Goal: Task Accomplishment & Management: Use online tool/utility

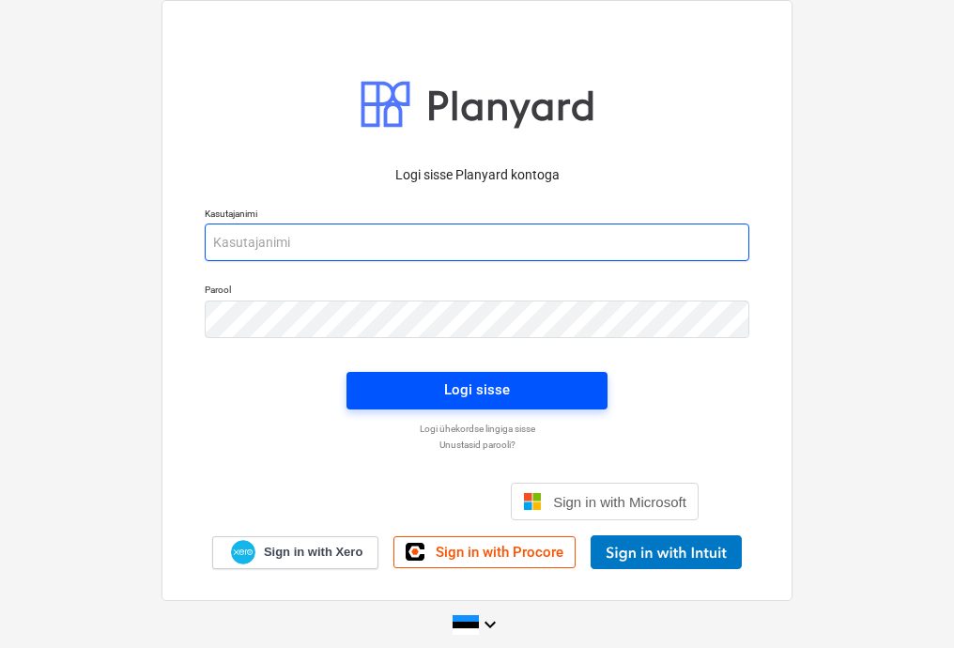
type input "[EMAIL_ADDRESS][DOMAIN_NAME]"
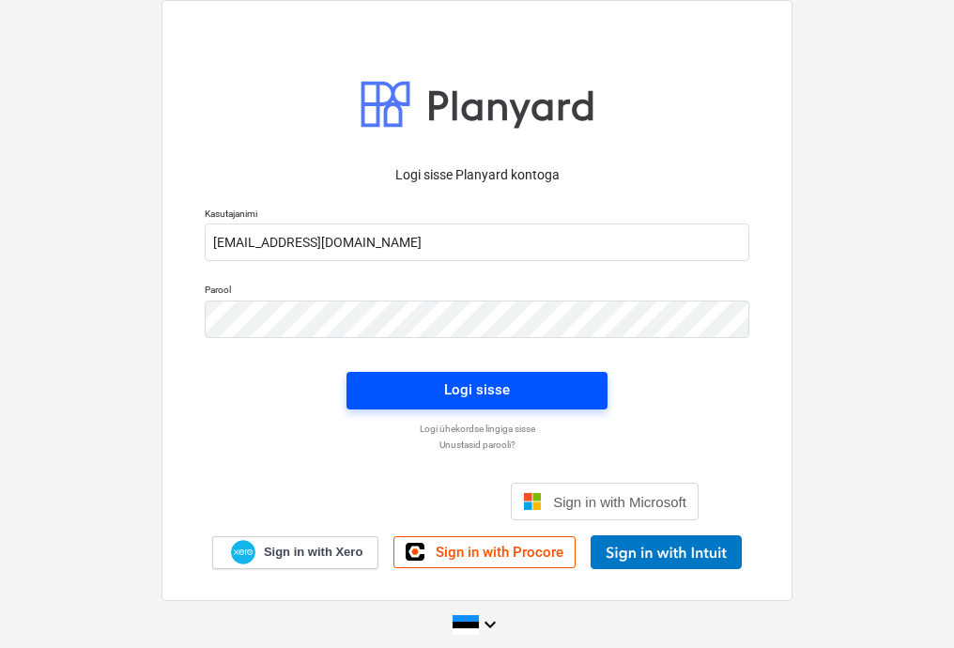
click at [514, 379] on span "Logi sisse" at bounding box center [477, 390] width 216 height 24
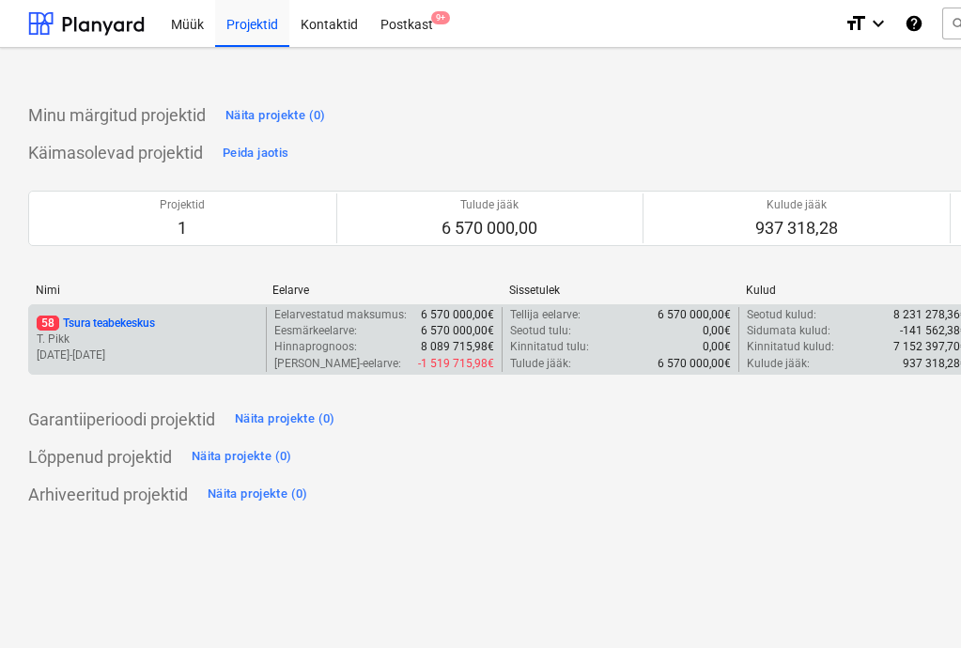
click at [179, 337] on p "T. Pikk" at bounding box center [148, 340] width 222 height 16
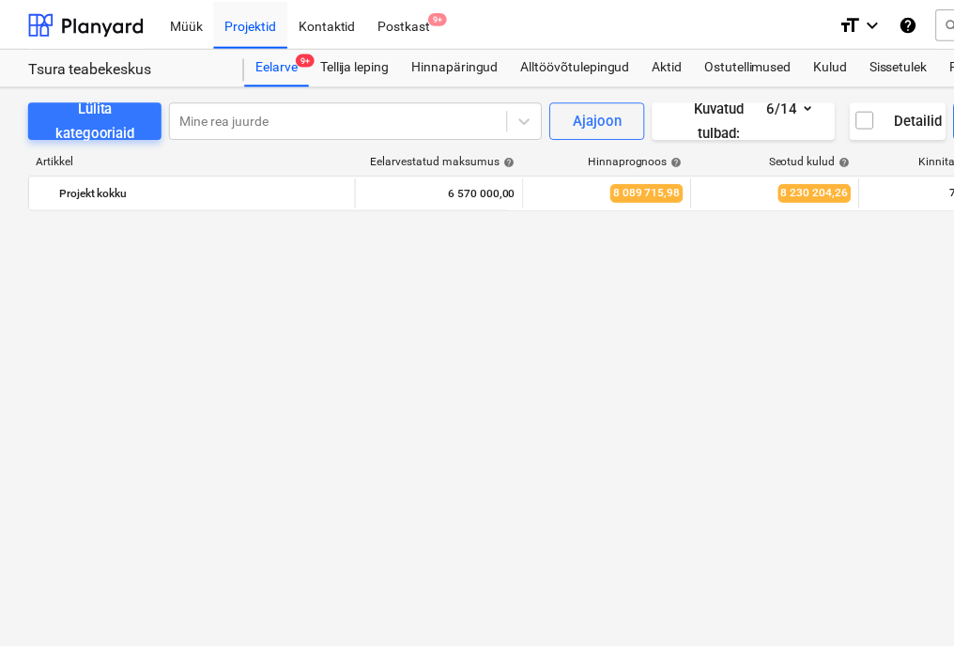
scroll to position [3958, 0]
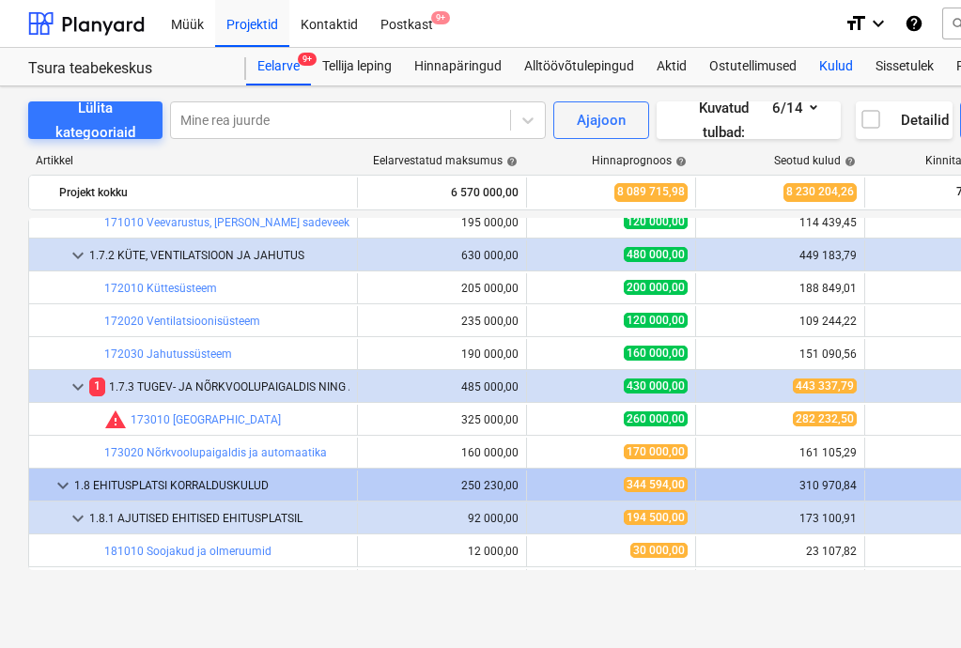
click at [829, 73] on div "Kulud" at bounding box center [836, 67] width 56 height 38
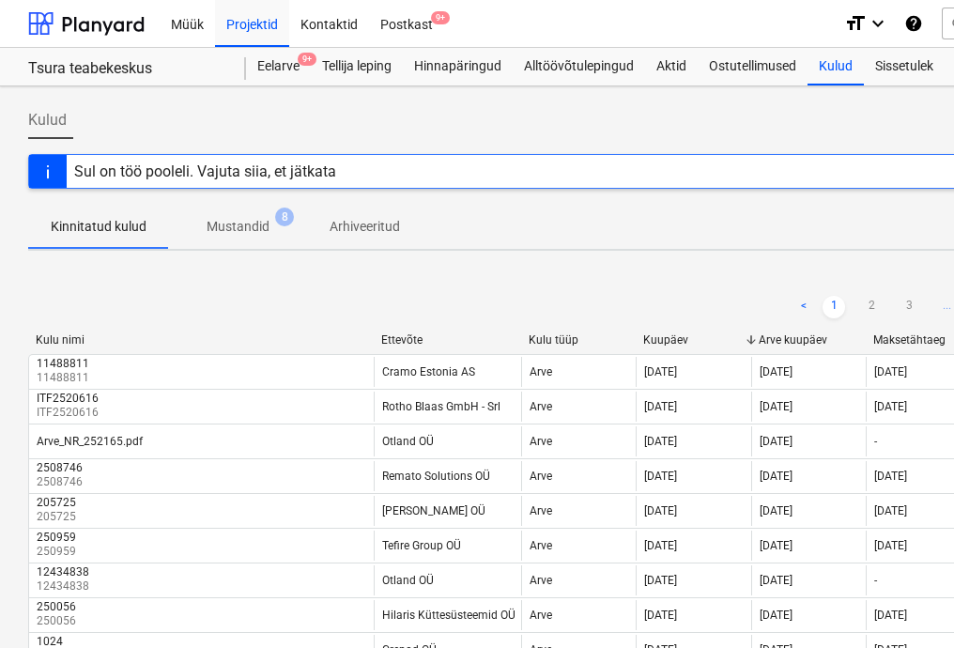
click at [571, 125] on div "[PERSON_NAME] uus kulu Ekspordi" at bounding box center [642, 127] width 1228 height 53
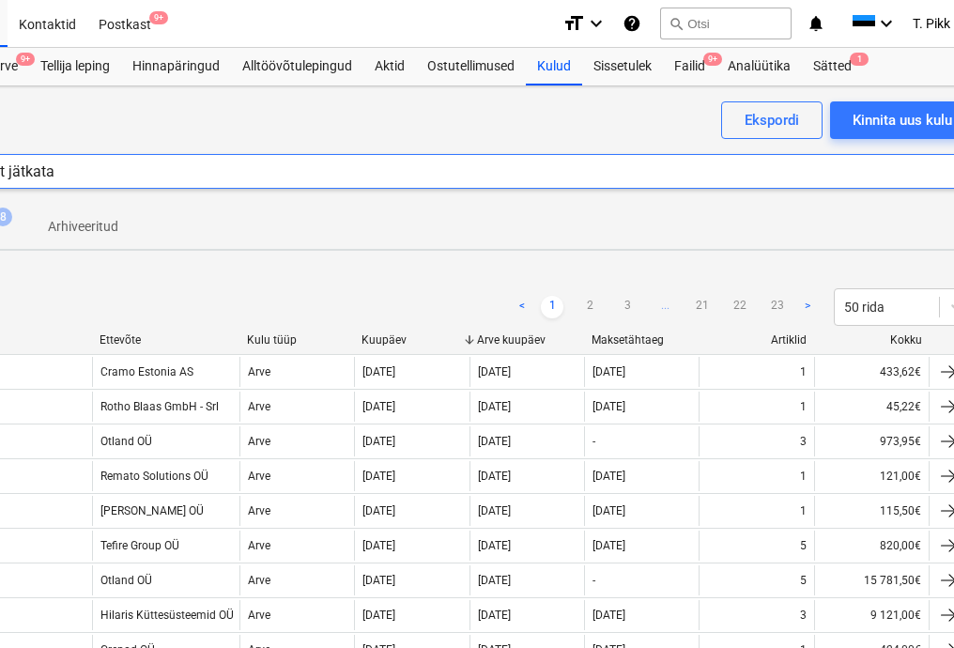
scroll to position [0, 331]
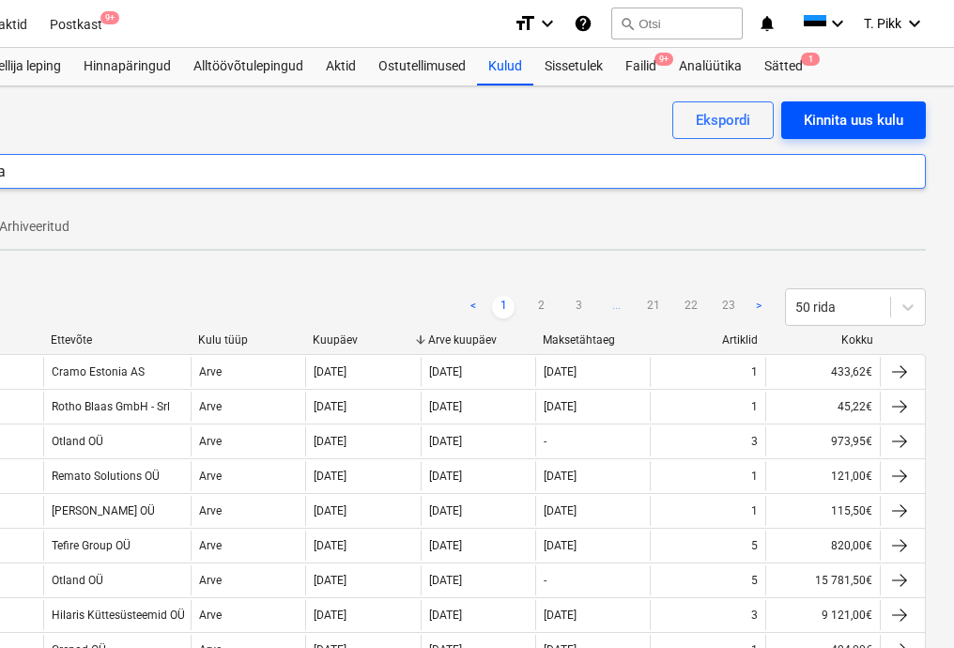
click at [844, 127] on div "Kinnita uus kulu" at bounding box center [854, 120] width 100 height 24
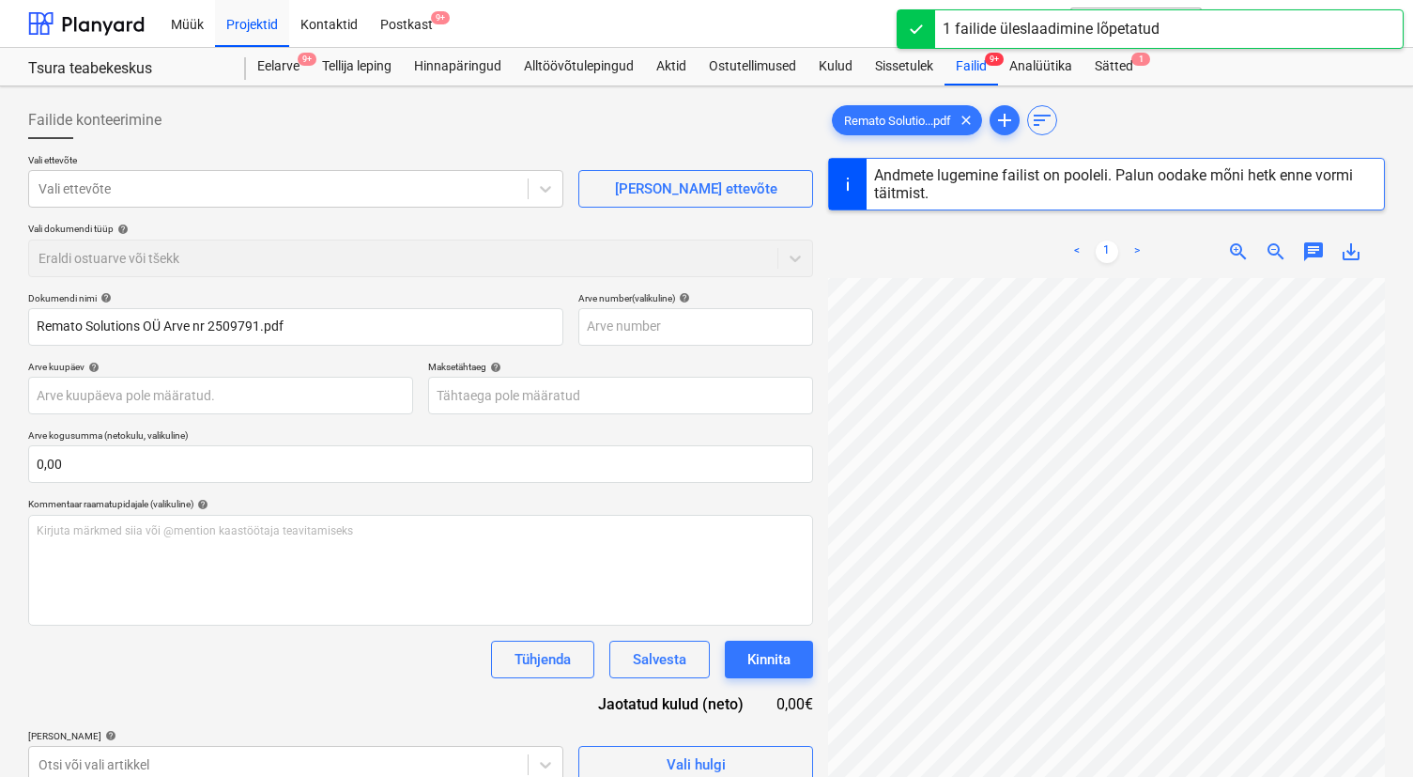
scroll to position [81, 0]
type input "2509791"
type input "[DATE]"
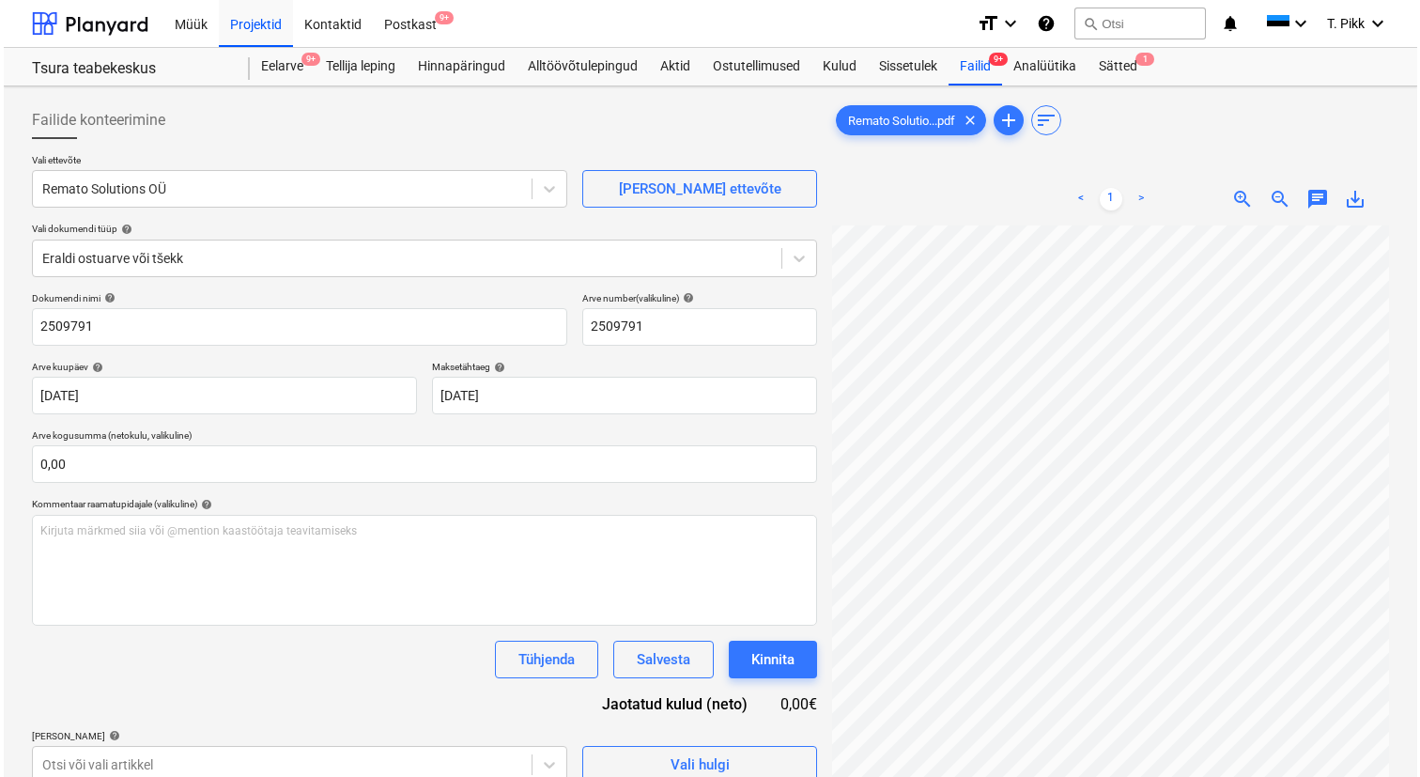
scroll to position [188, 0]
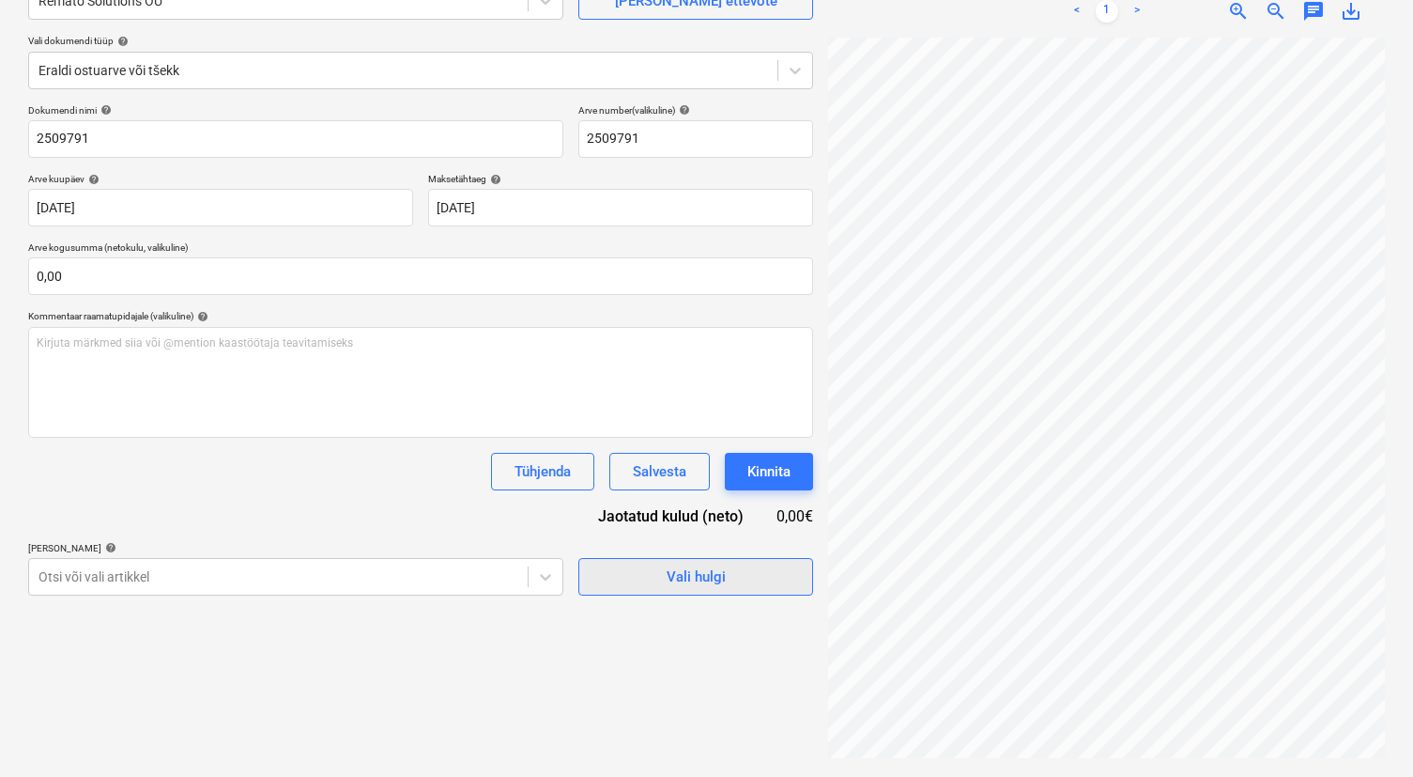
click at [716, 570] on div "Vali hulgi" at bounding box center [696, 576] width 59 height 24
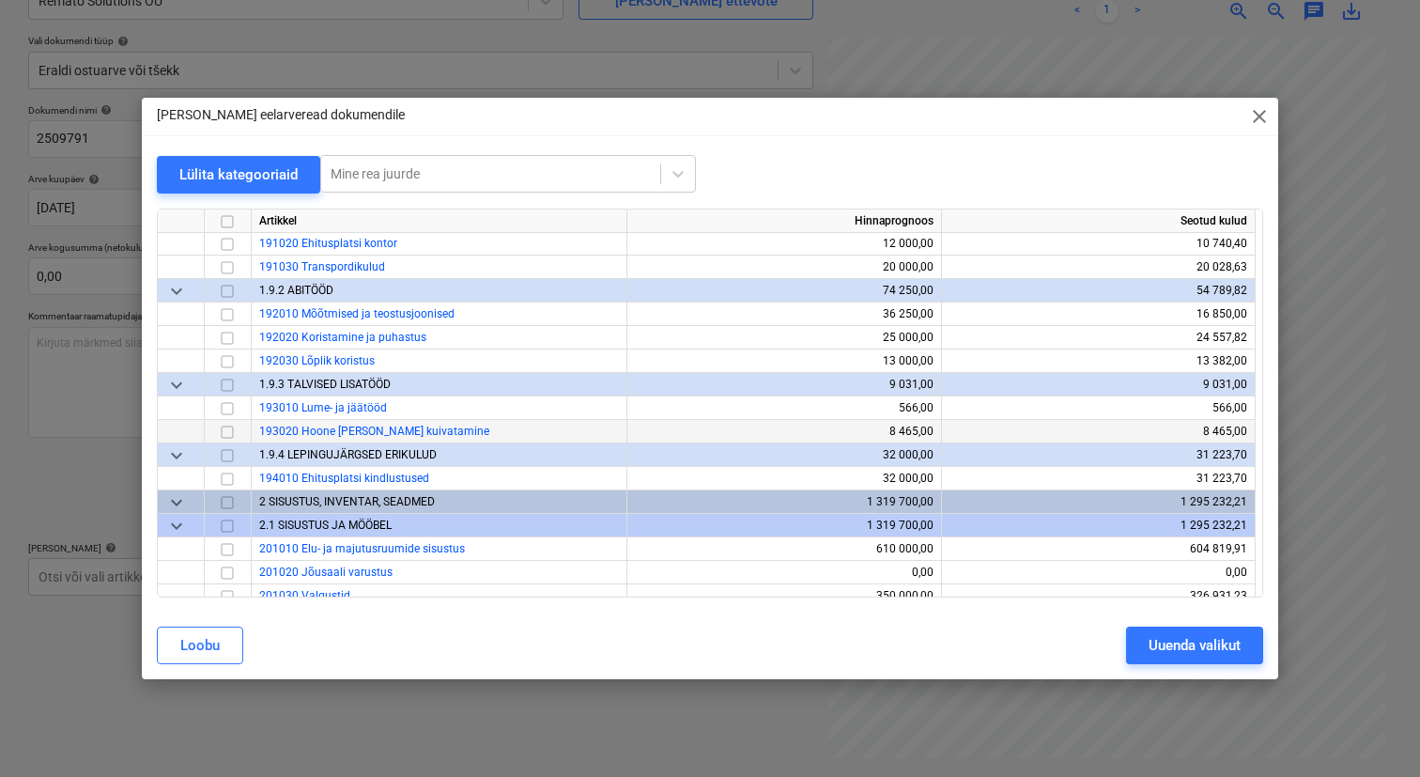
scroll to position [3426, 0]
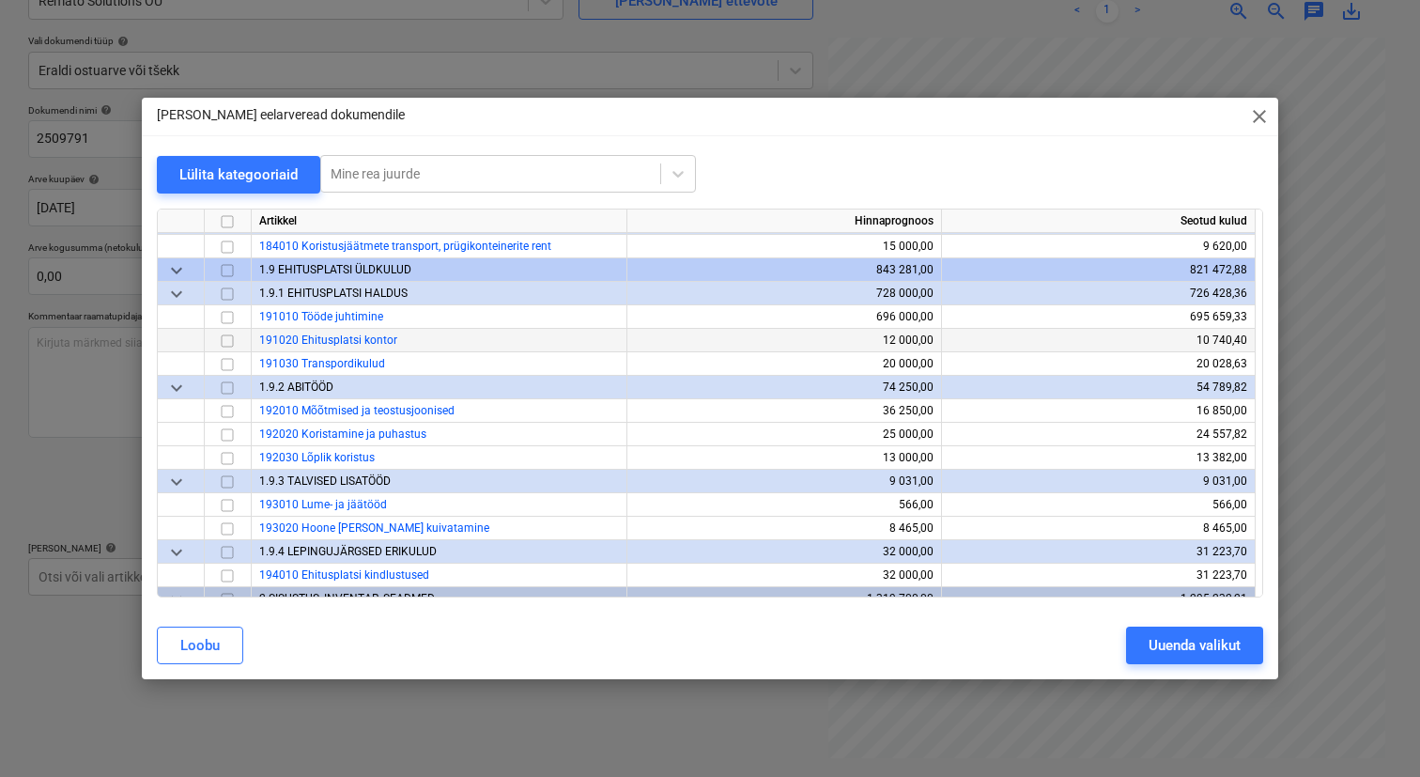
click at [232, 337] on input "checkbox" at bounding box center [227, 340] width 23 height 23
click at [960, 626] on button "Uuenda valikut" at bounding box center [1194, 645] width 137 height 38
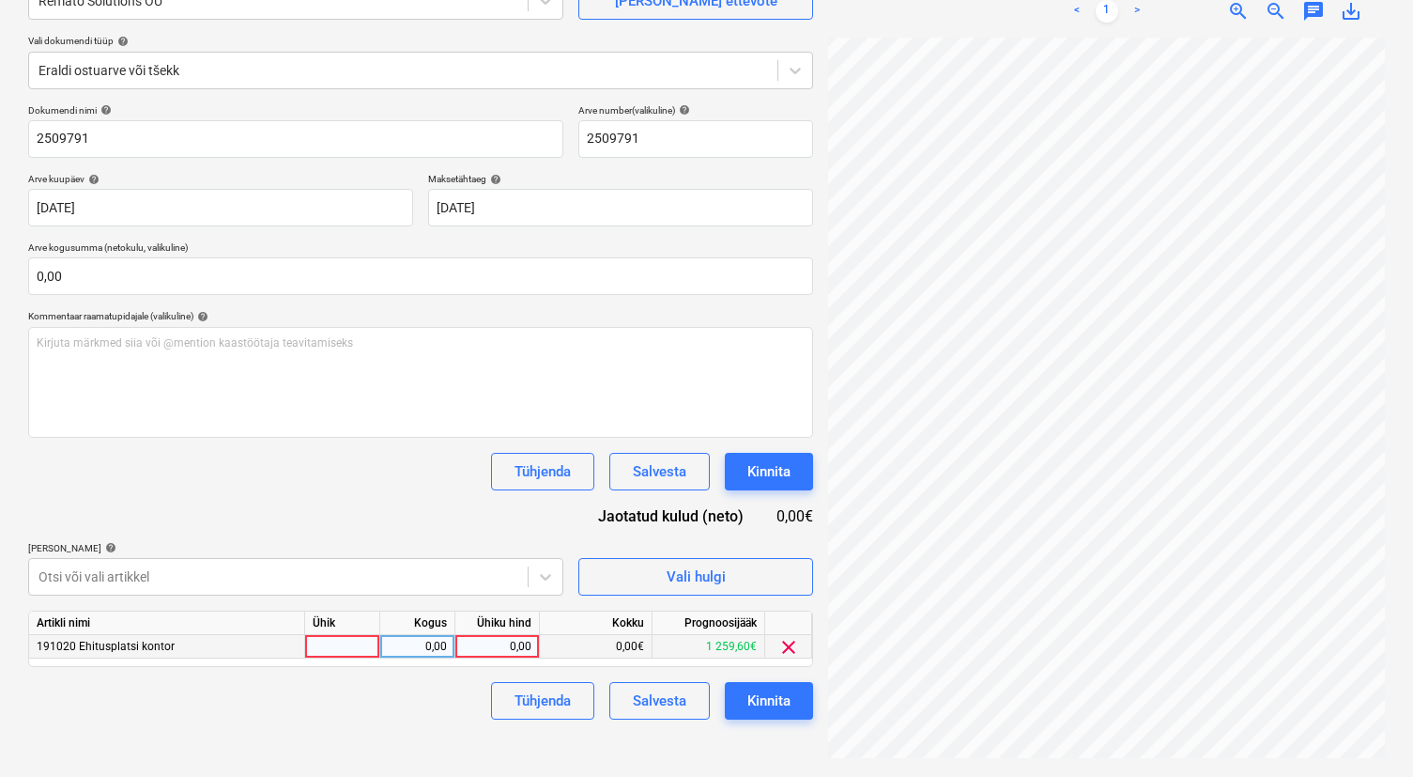
click at [353, 645] on div at bounding box center [342, 646] width 75 height 23
type input "tk"
click at [432, 643] on div "0,00" at bounding box center [417, 646] width 59 height 23
type input "1"
click at [501, 647] on div "0,00" at bounding box center [497, 646] width 69 height 23
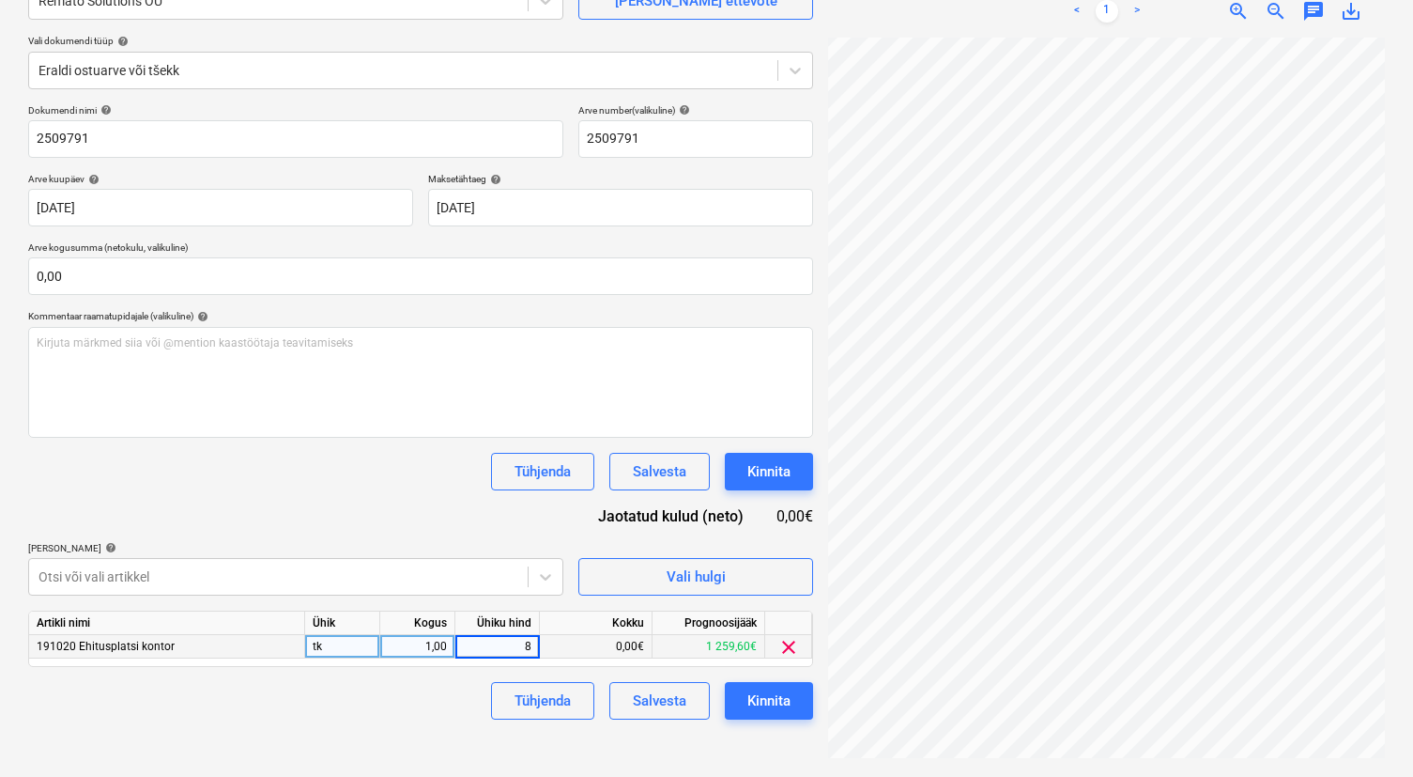
type input "81"
click at [770, 647] on div "Kinnita" at bounding box center [769, 700] width 43 height 24
